Goal: Entertainment & Leisure: Consume media (video, audio)

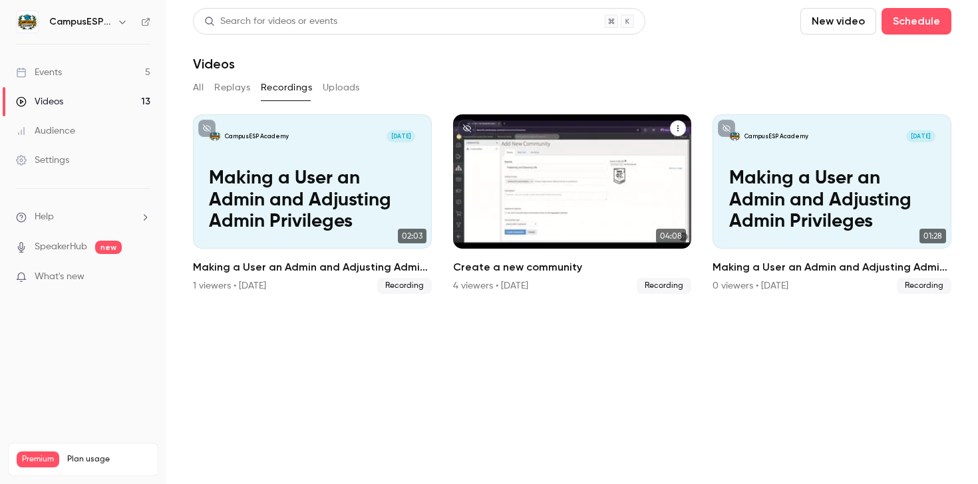
click at [602, 188] on div "CampusESP Academy [DATE] Create a new community" at bounding box center [572, 181] width 239 height 134
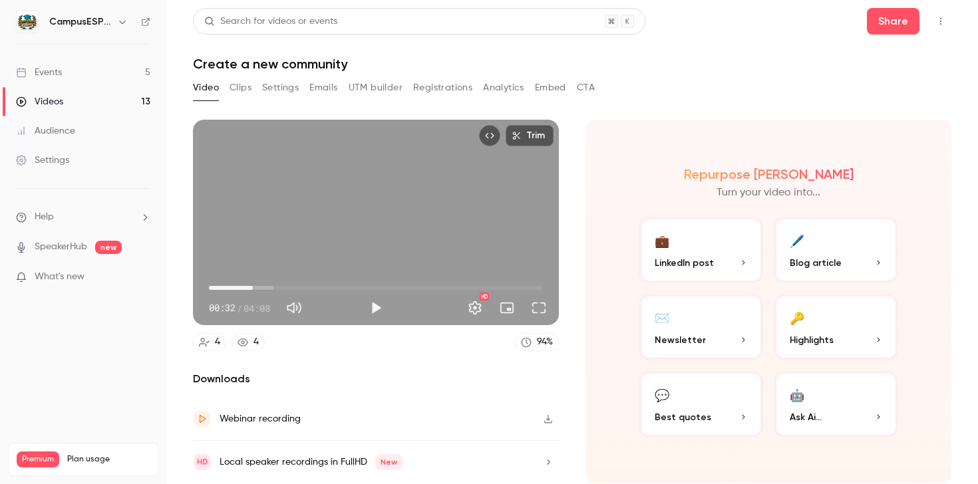
click at [253, 287] on span "00:32" at bounding box center [376, 287] width 334 height 21
click at [306, 285] on span "01:12" at bounding box center [376, 287] width 334 height 21
click at [351, 285] on span "01:46" at bounding box center [376, 287] width 334 height 21
click at [392, 283] on span "02:16" at bounding box center [376, 287] width 334 height 21
click at [427, 283] on span "02:42" at bounding box center [376, 287] width 334 height 21
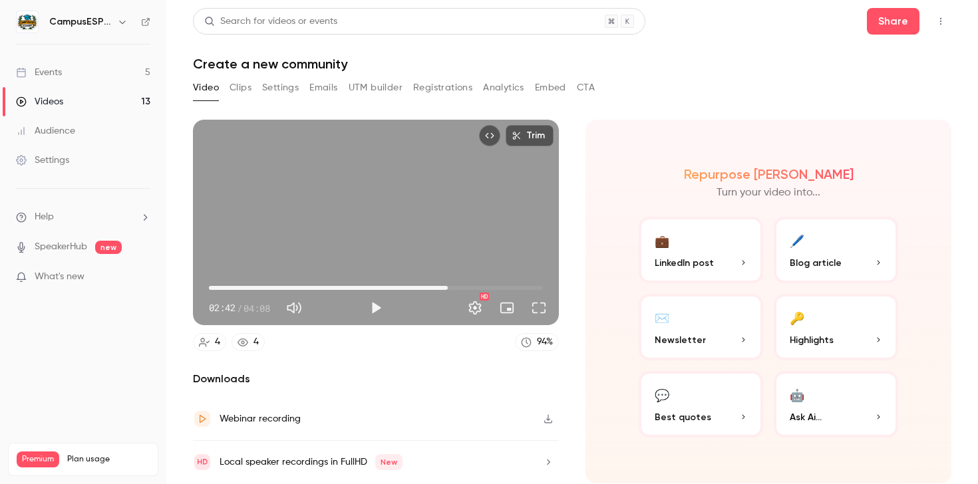
click at [448, 283] on span "02:57" at bounding box center [376, 287] width 334 height 21
click at [478, 282] on span "03:20" at bounding box center [376, 287] width 334 height 21
type input "*****"
